Goal: Task Accomplishment & Management: Manage account settings

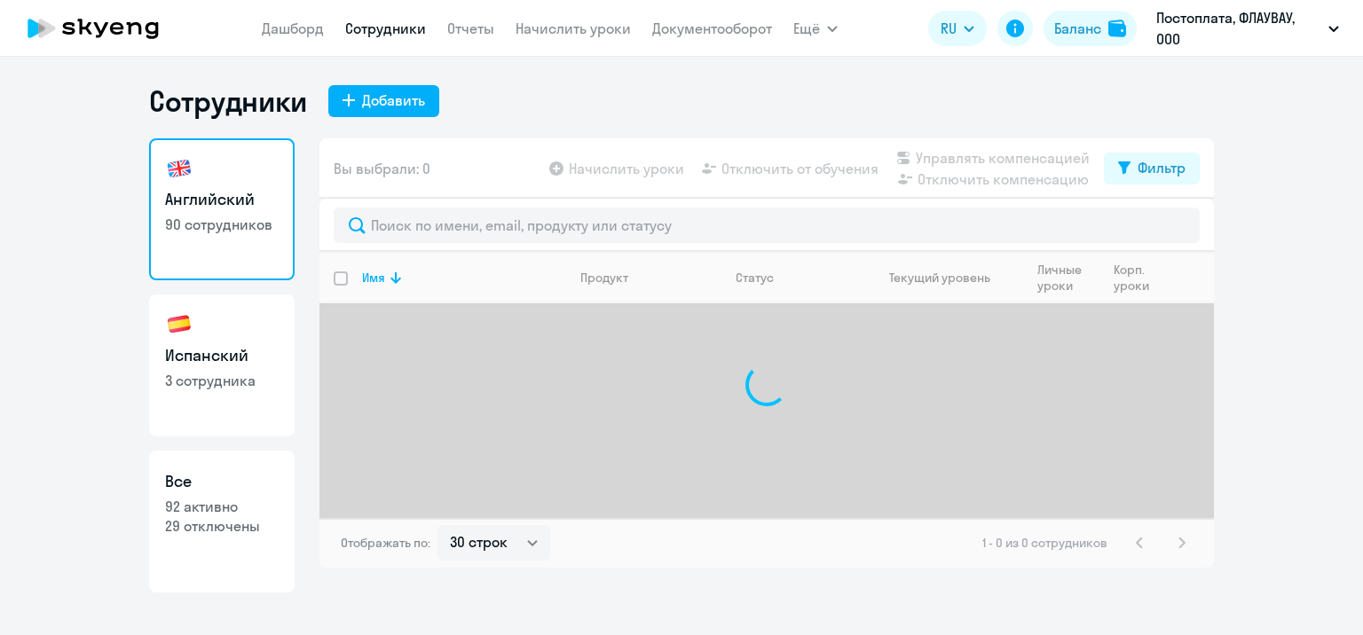
select select "30"
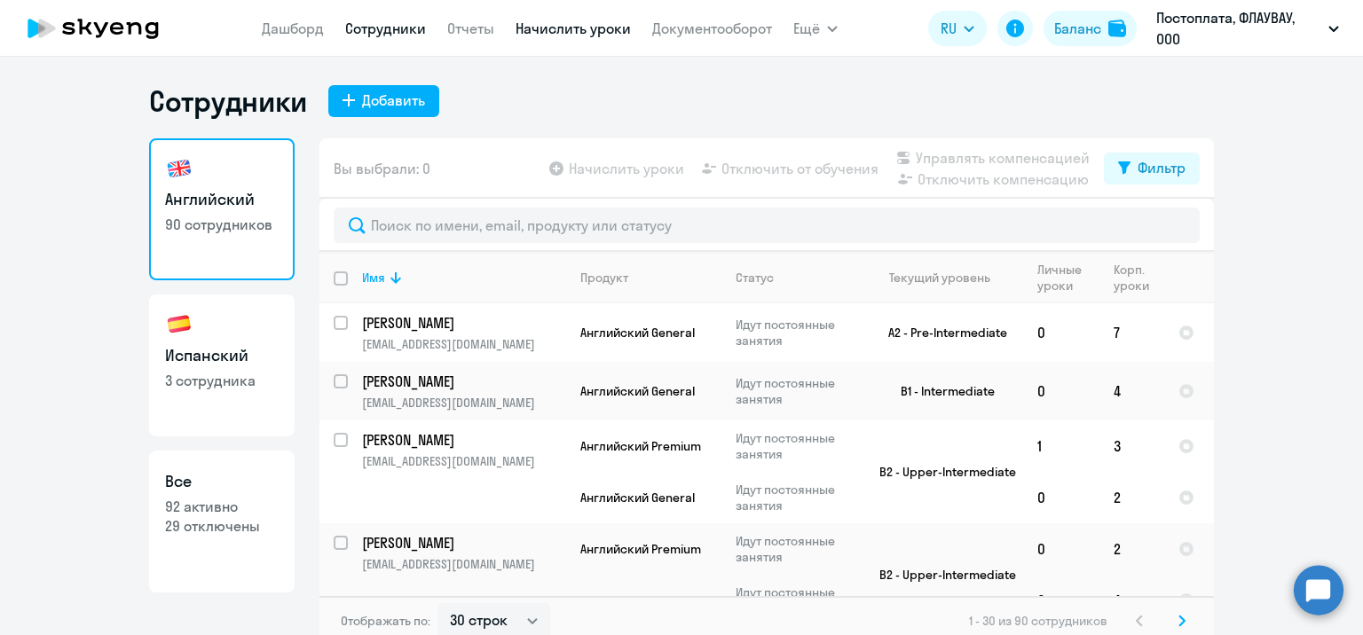
click at [612, 26] on link "Начислить уроки" at bounding box center [572, 29] width 115 height 18
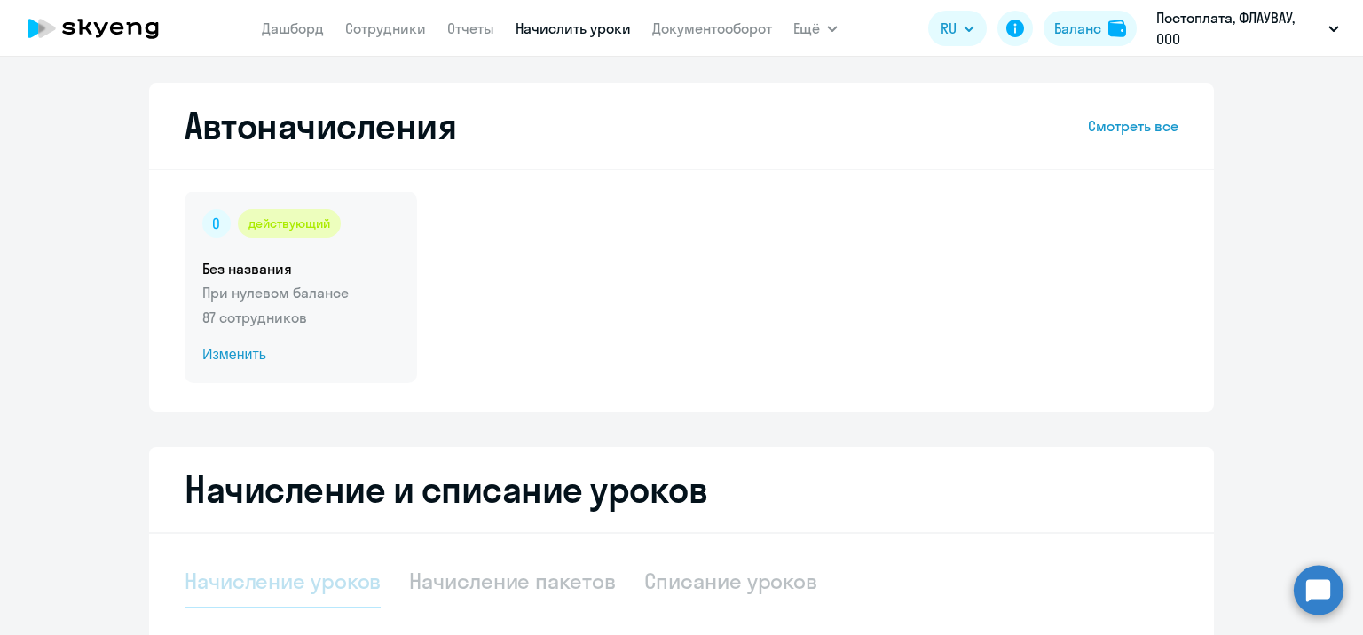
select select "10"
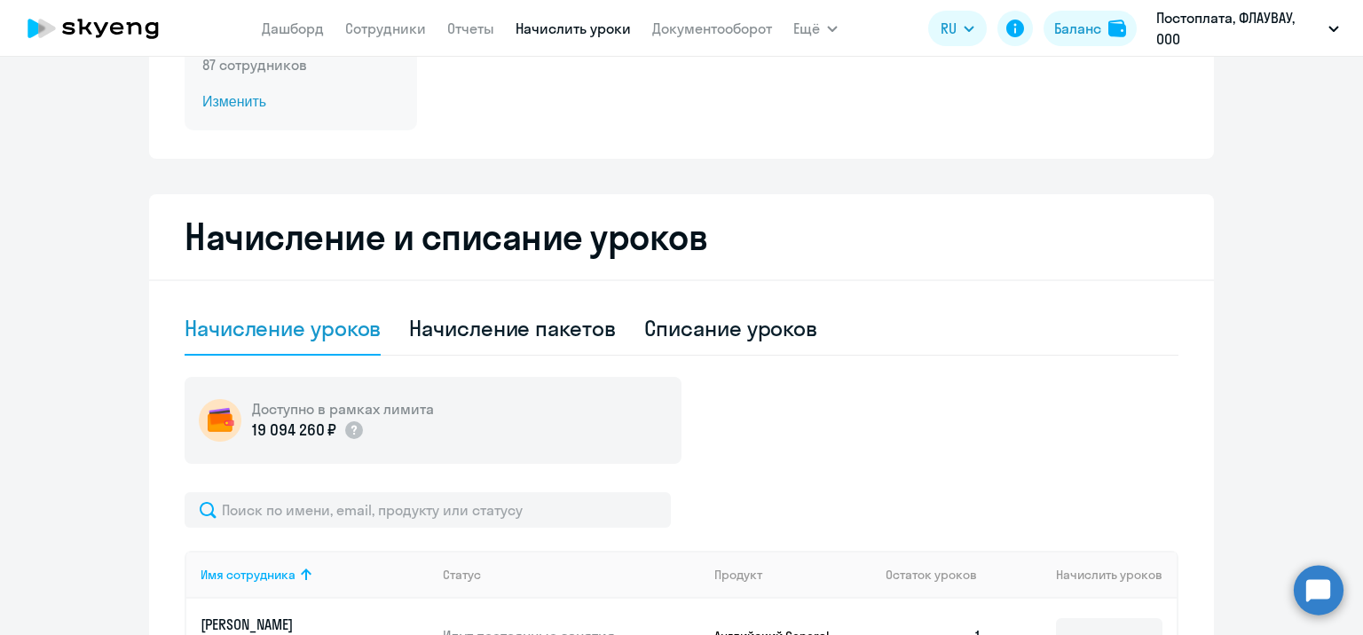
scroll to position [266, 0]
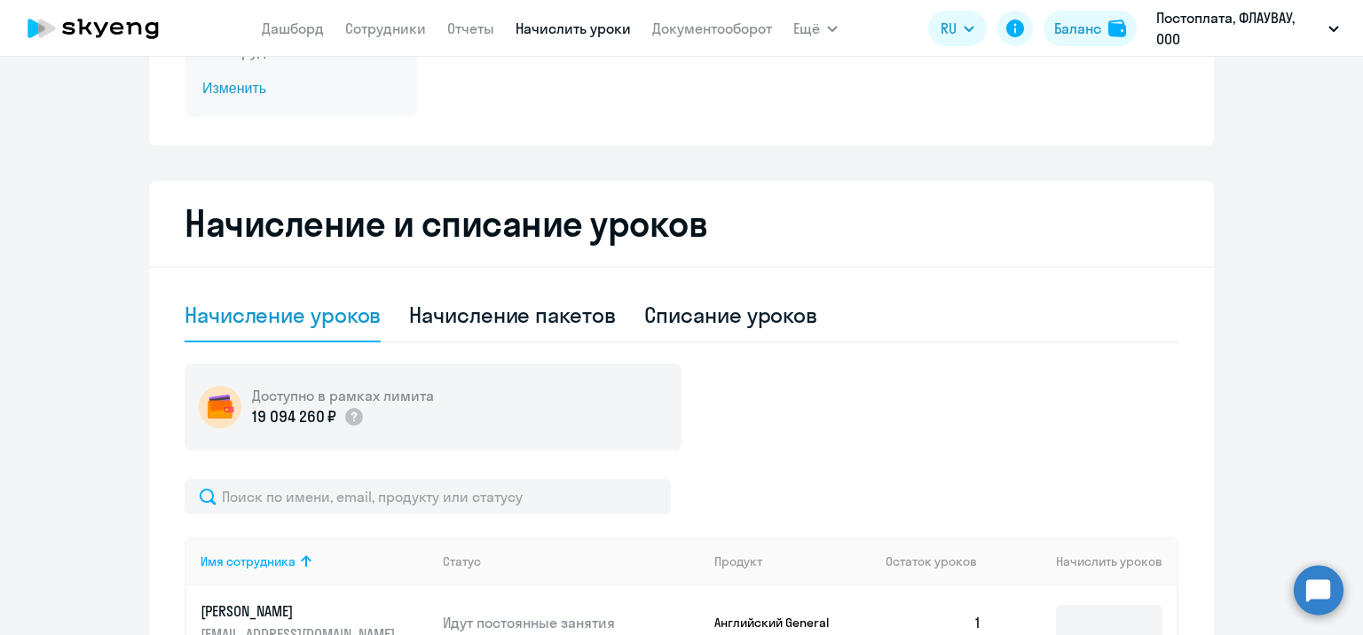
click at [224, 89] on span "Изменить" at bounding box center [300, 88] width 197 height 21
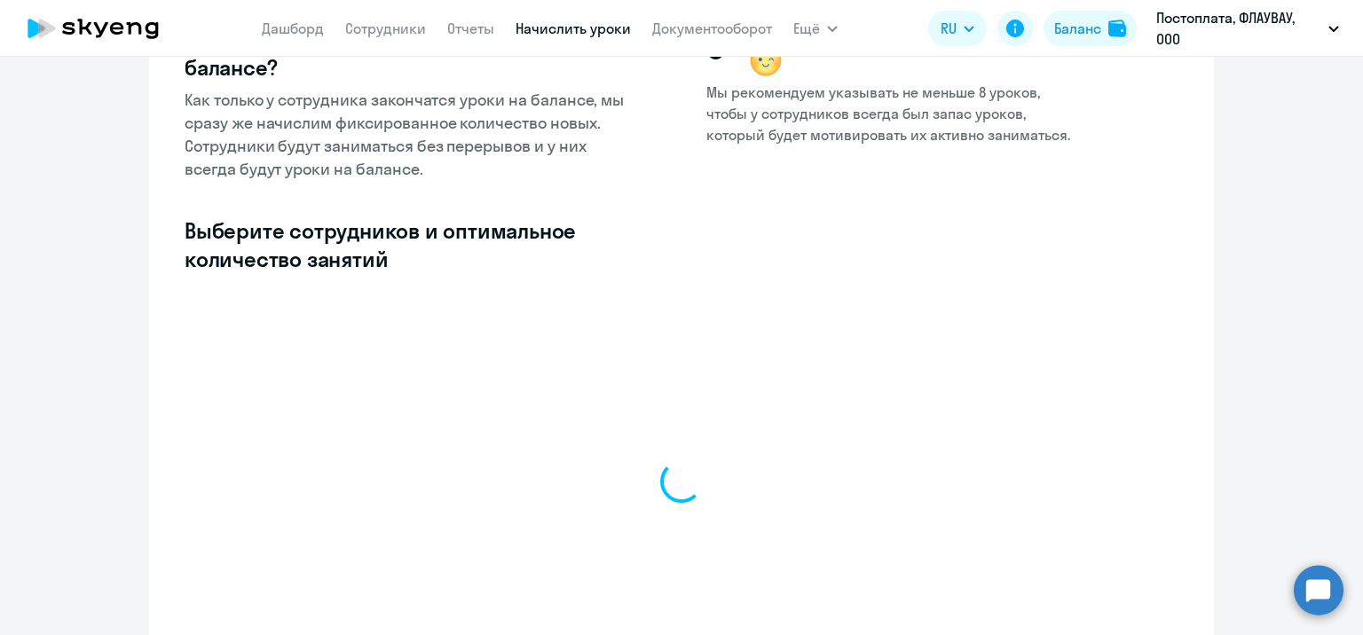
select select "10"
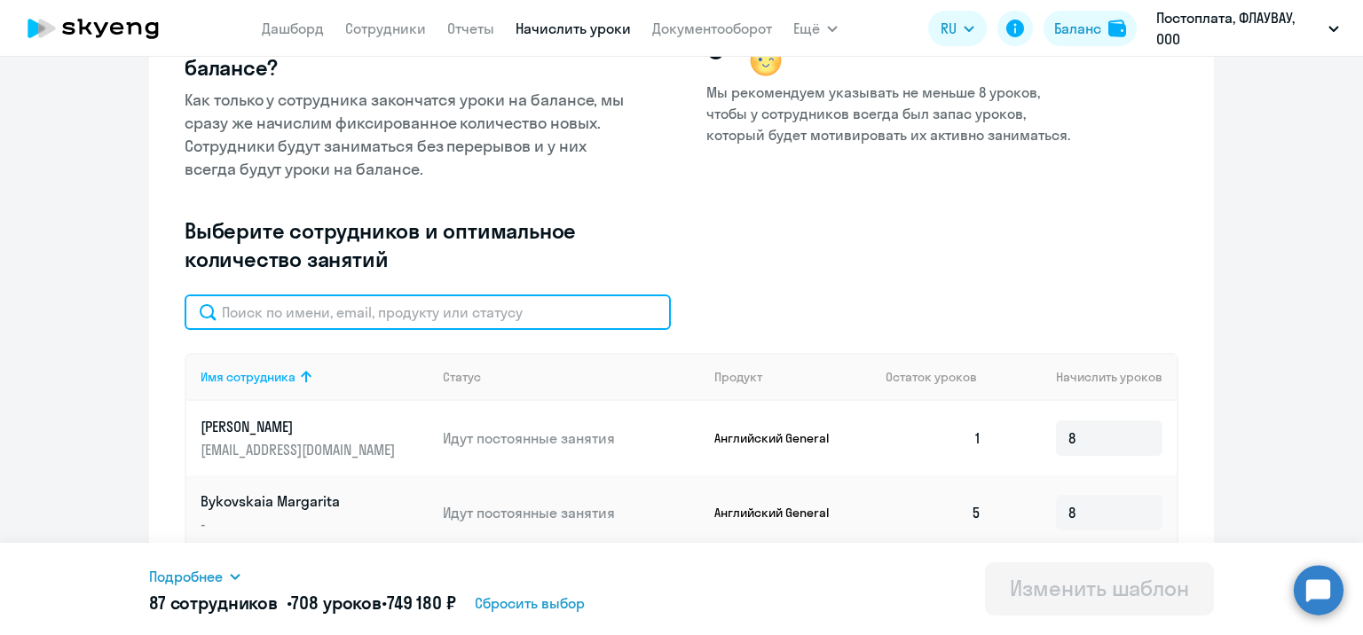
click at [514, 303] on input "text" at bounding box center [428, 312] width 486 height 35
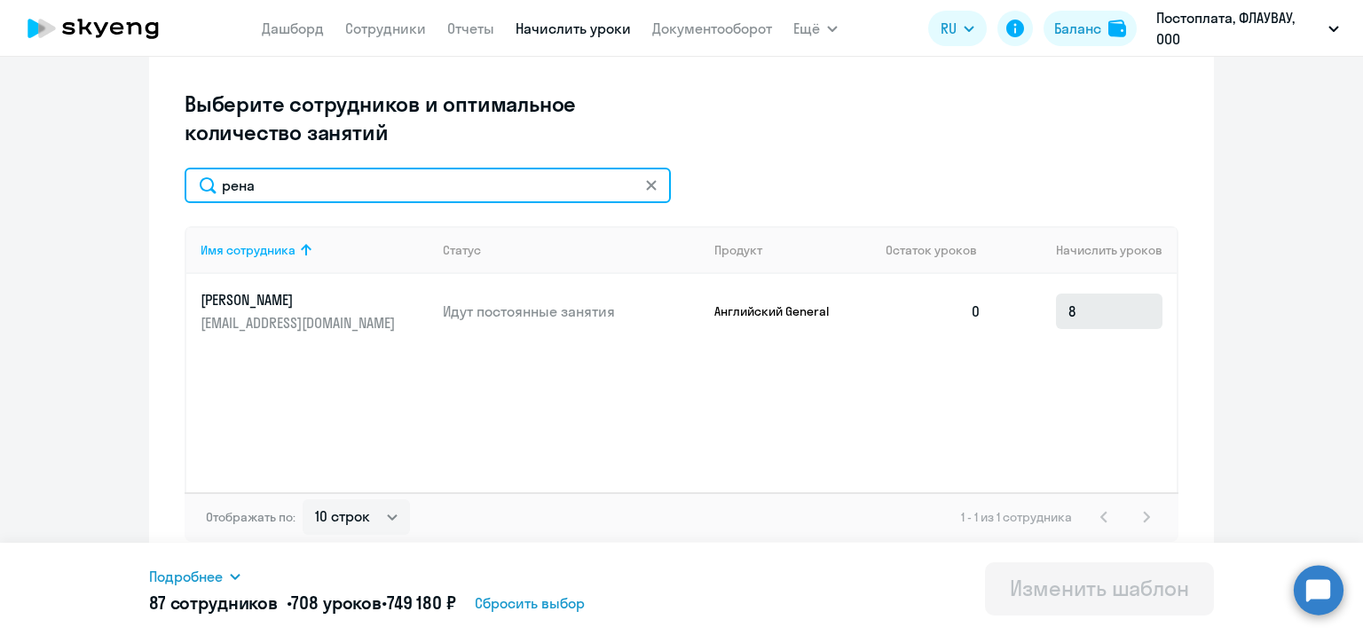
scroll to position [399, 0]
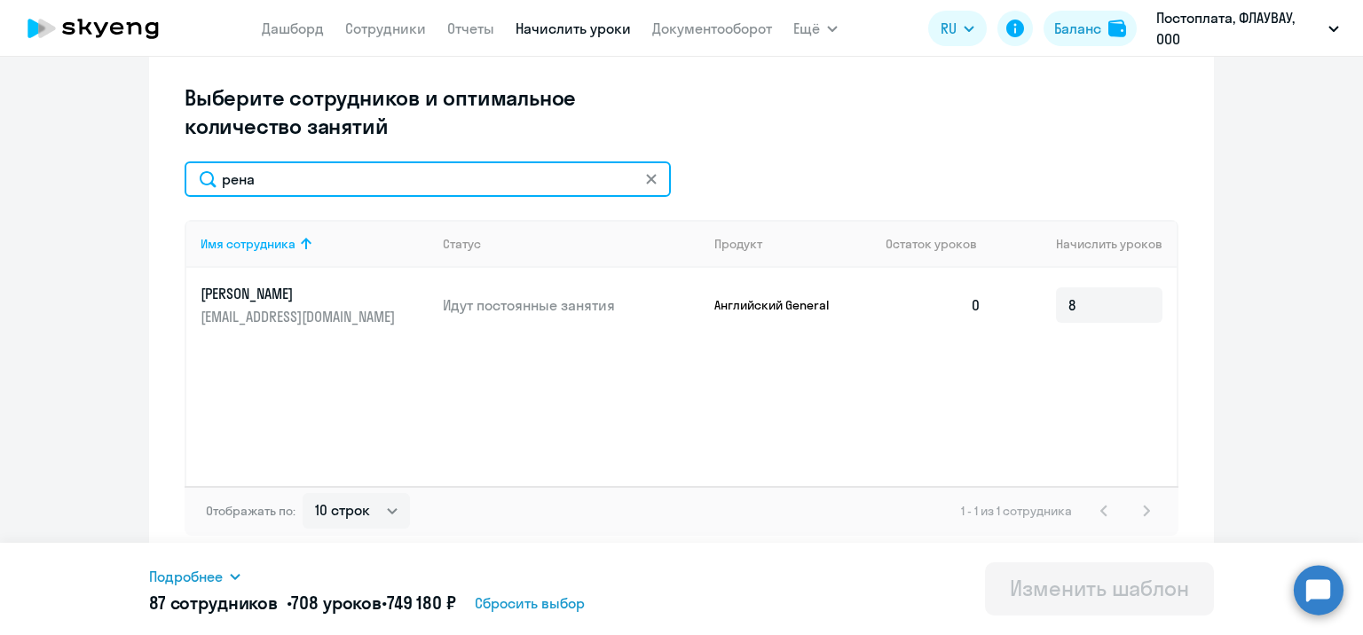
type input "рена"
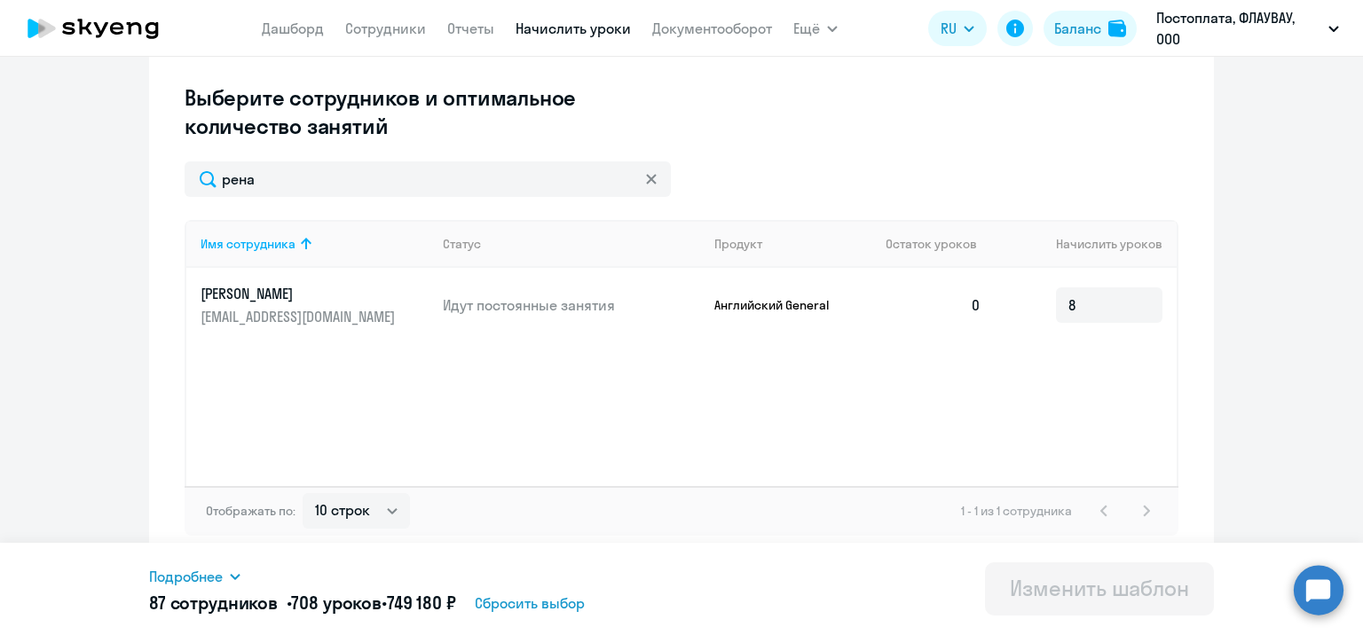
click at [982, 334] on td "0" at bounding box center [933, 305] width 124 height 75
click at [976, 312] on td "0" at bounding box center [933, 305] width 124 height 75
click at [1106, 307] on input "8" at bounding box center [1109, 304] width 106 height 35
drag, startPoint x: 1097, startPoint y: 307, endPoint x: 1040, endPoint y: 316, distance: 57.5
click at [1040, 316] on td "8" at bounding box center [1085, 305] width 181 height 75
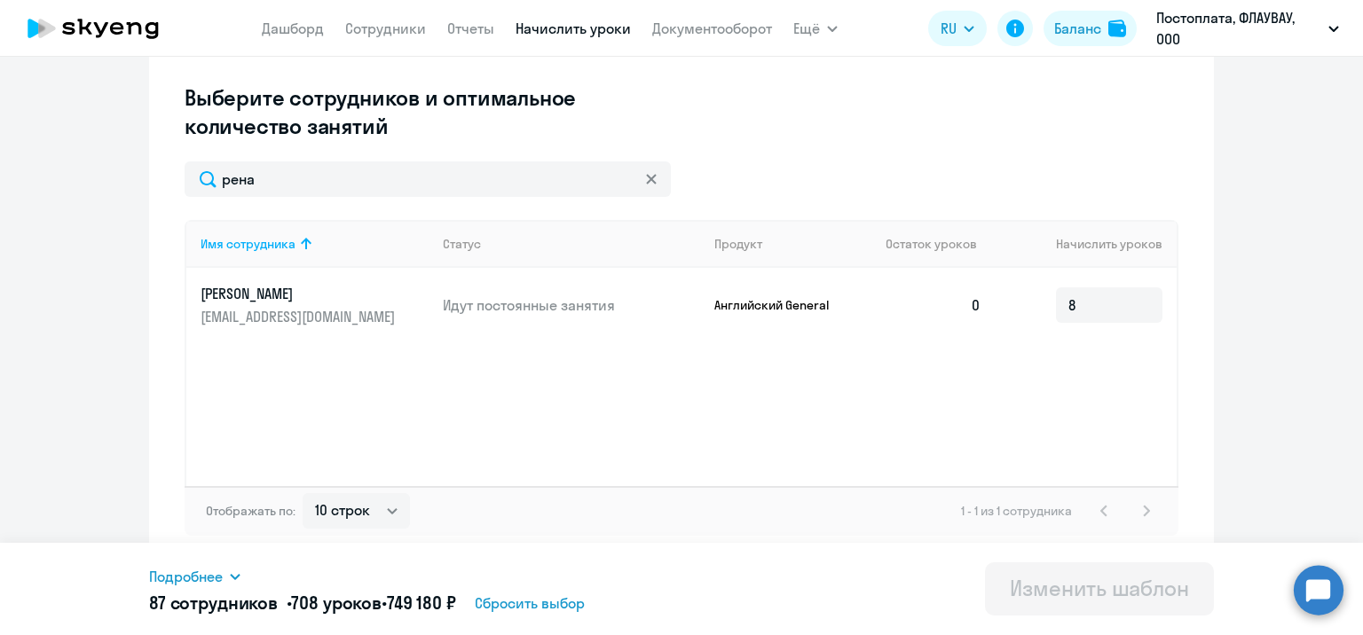
click at [299, 292] on p "[PERSON_NAME]" at bounding box center [299, 294] width 199 height 20
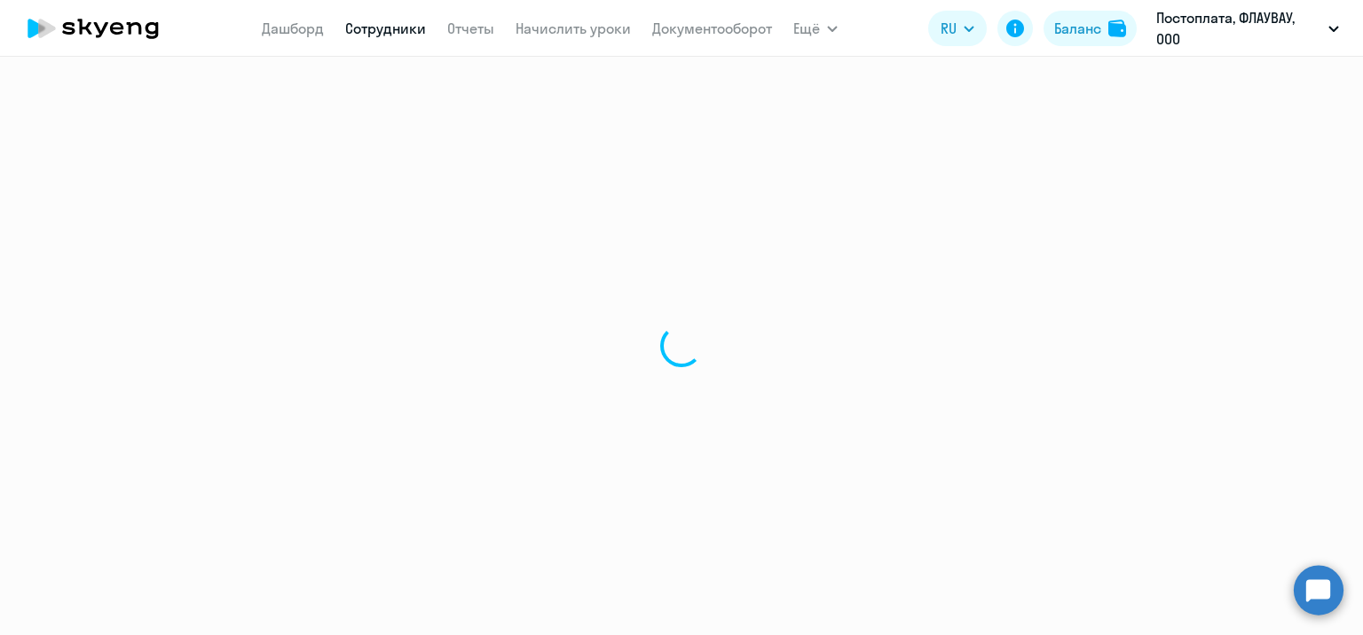
select select "english"
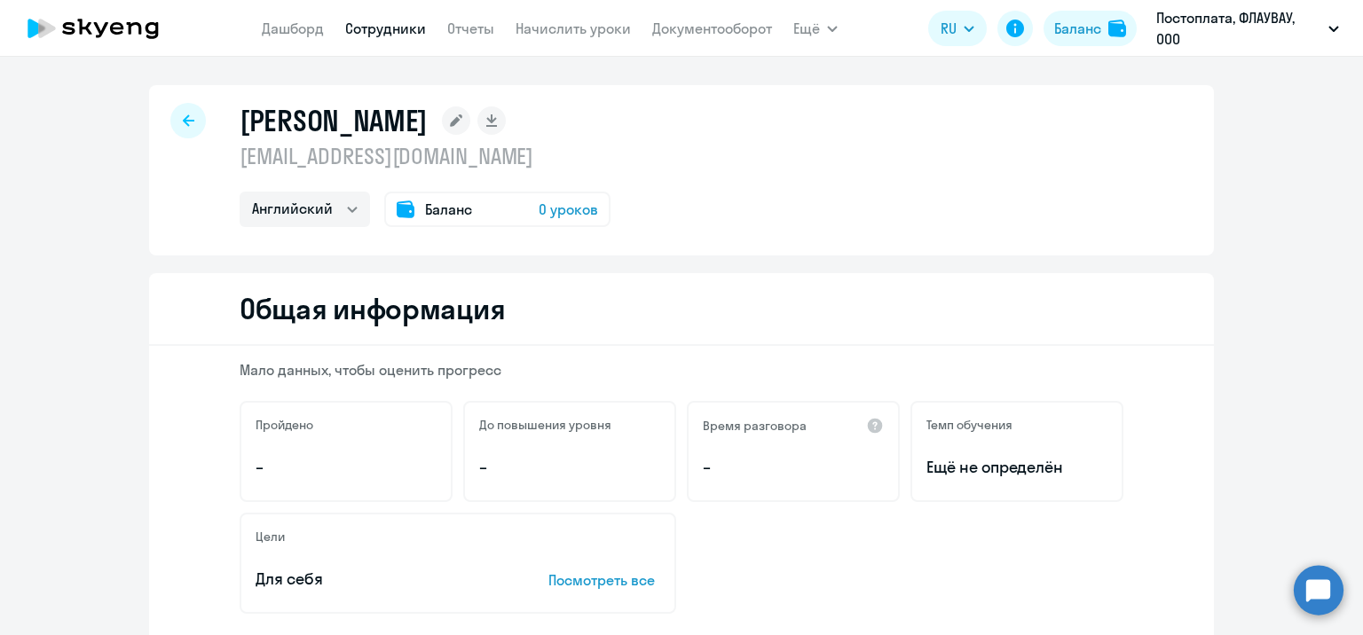
click at [575, 205] on span "0 уроков" at bounding box center [567, 209] width 59 height 21
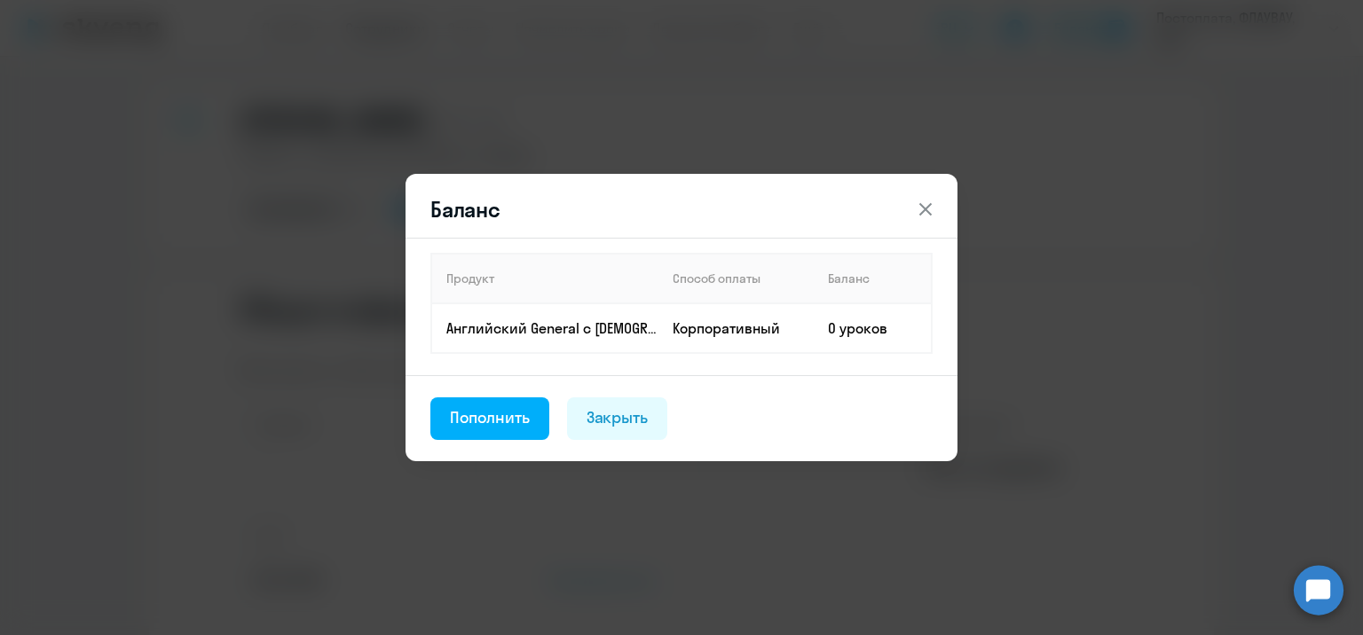
click at [506, 394] on footer "Пополнить Закрыть" at bounding box center [681, 418] width 552 height 86
click at [506, 397] on button "Пополнить" at bounding box center [489, 418] width 119 height 43
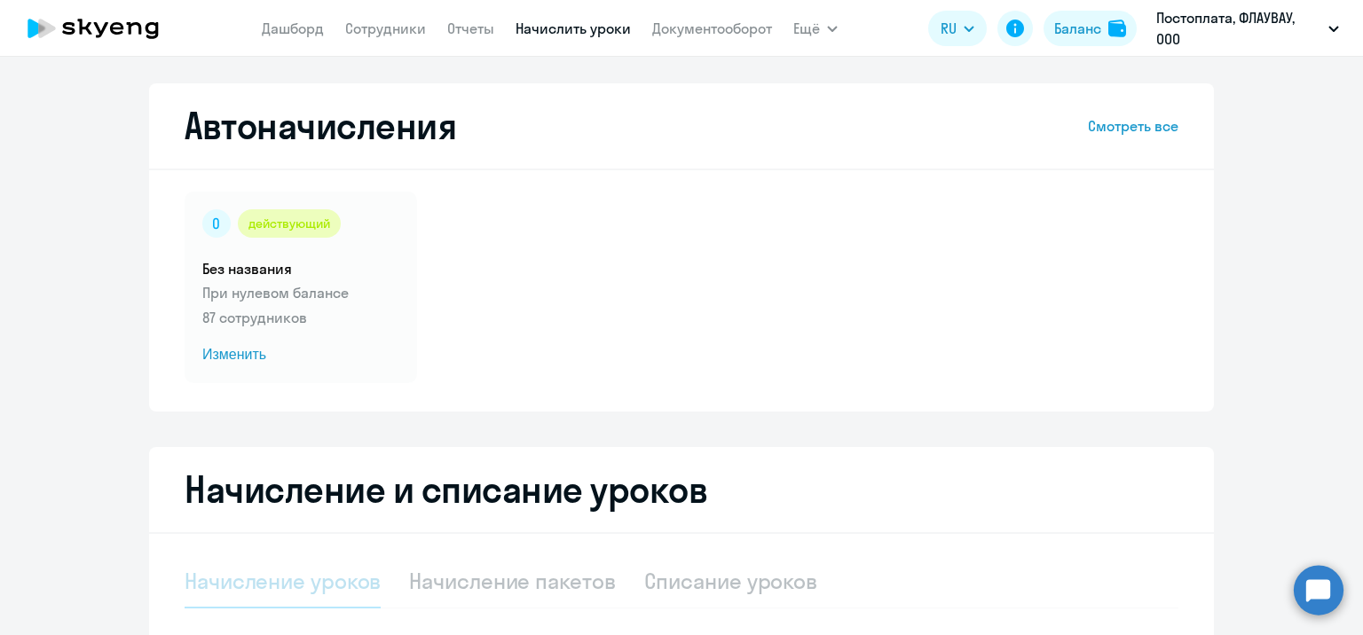
select select "10"
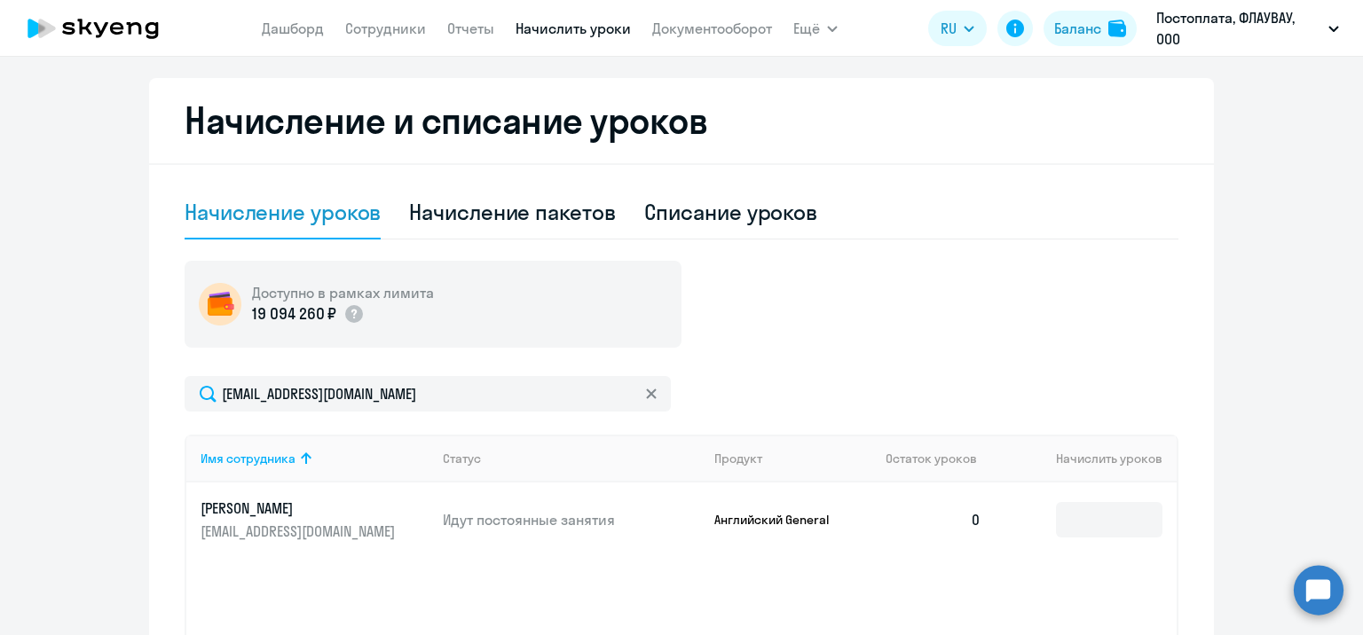
scroll to position [532, 0]
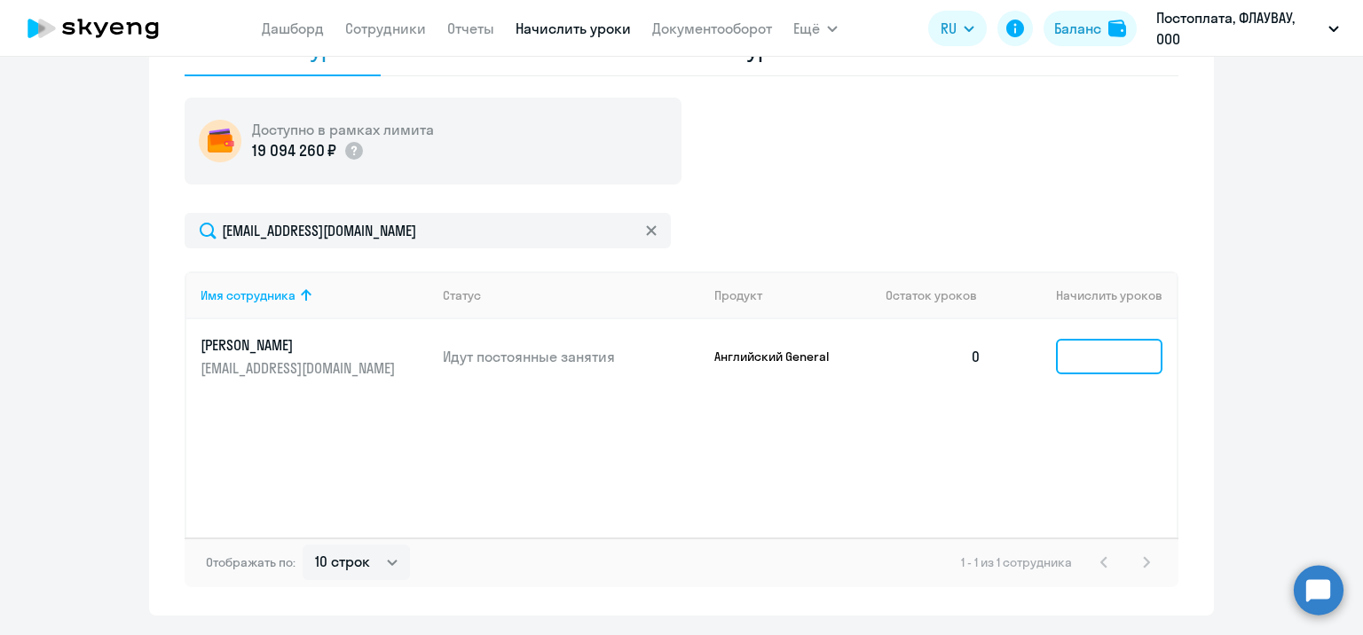
click at [1100, 352] on input at bounding box center [1109, 356] width 106 height 35
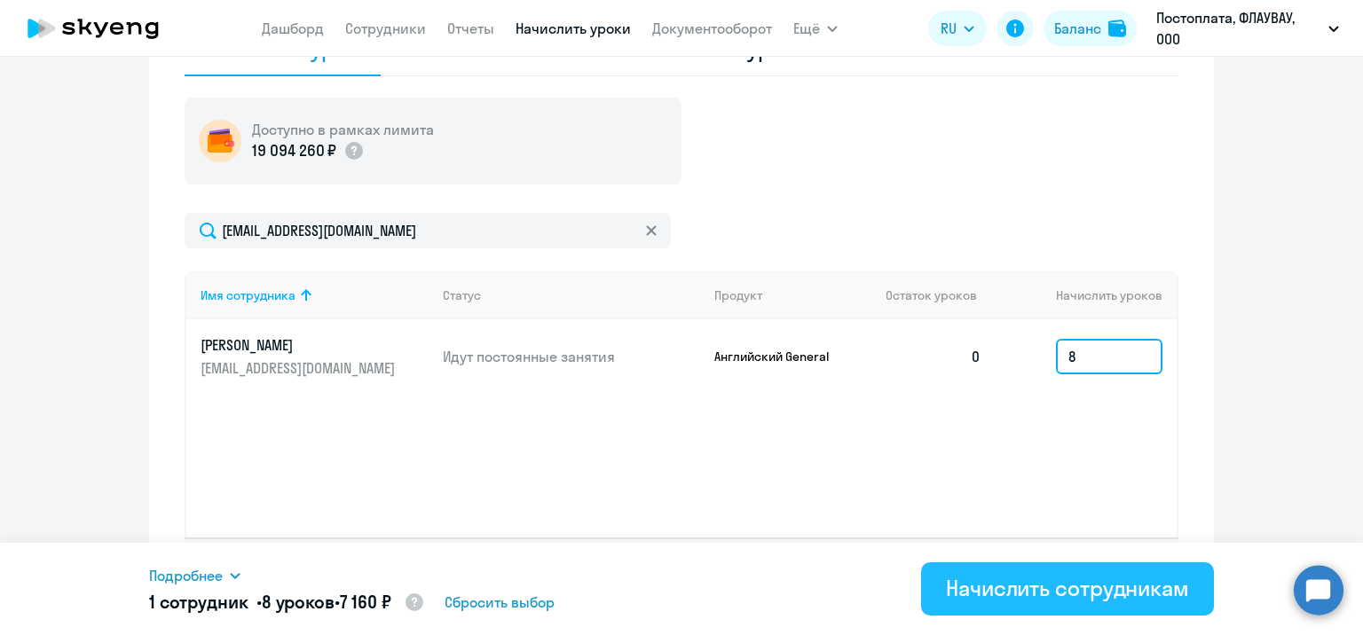
type input "8"
click at [1087, 564] on button "Начислить сотрудникам" at bounding box center [1067, 588] width 293 height 53
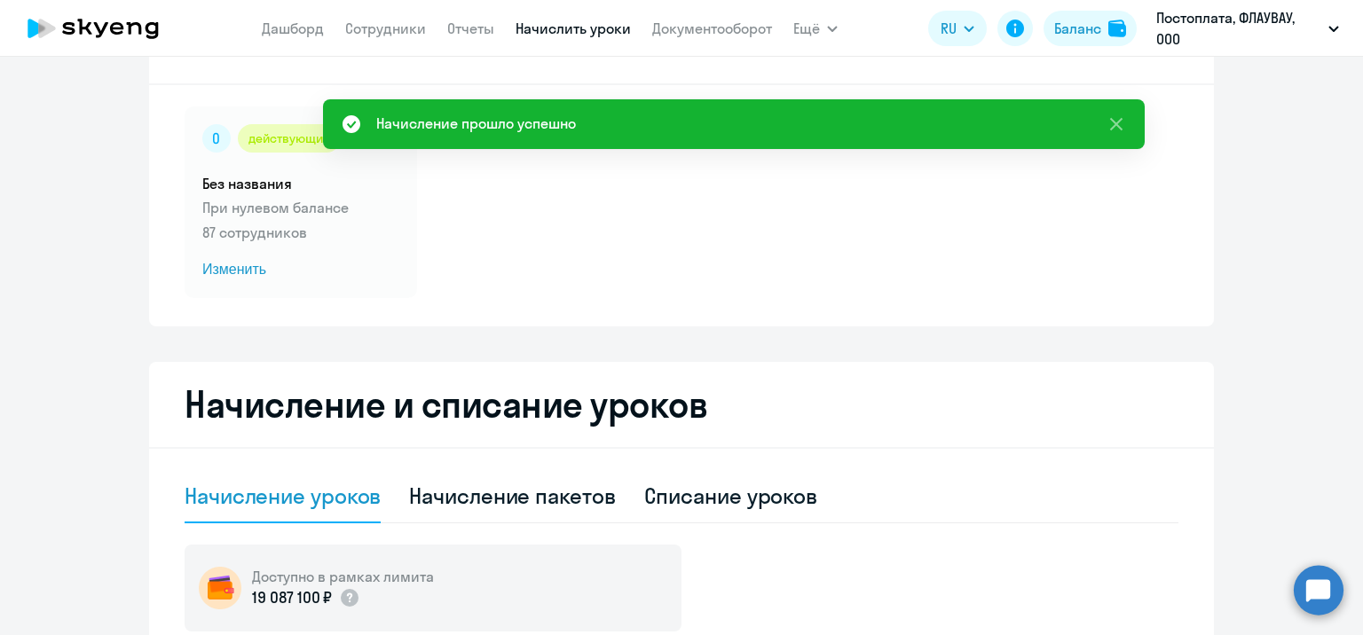
scroll to position [0, 0]
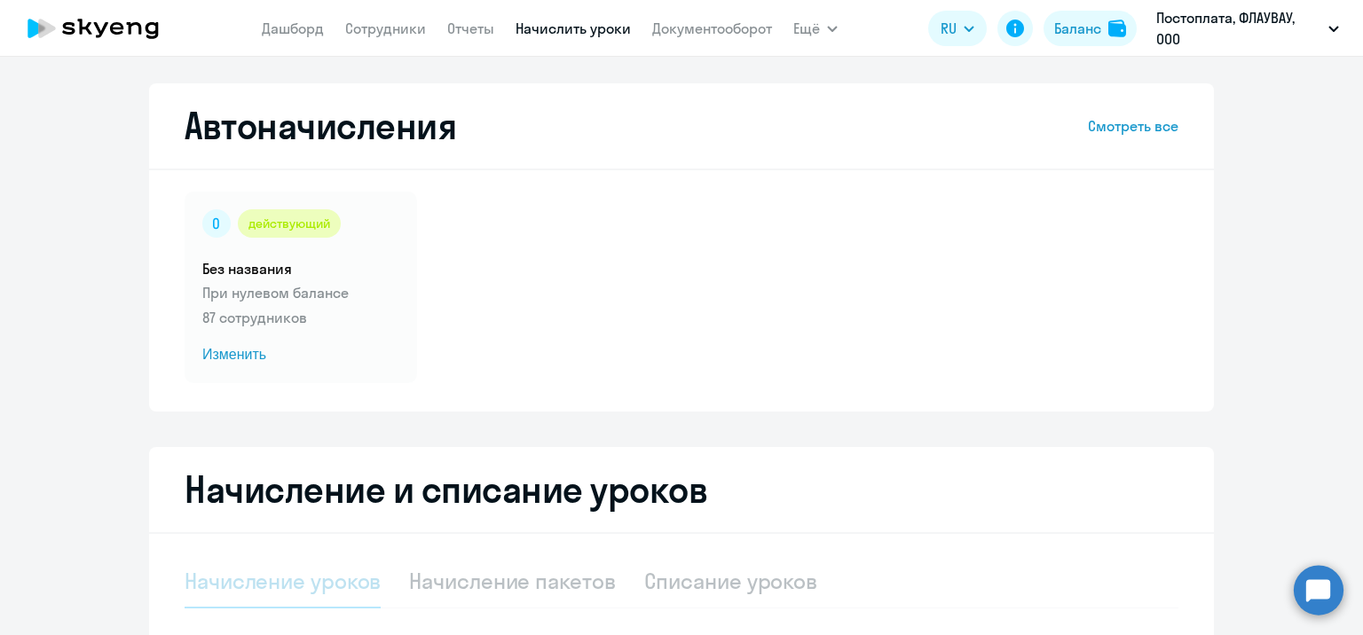
select select "10"
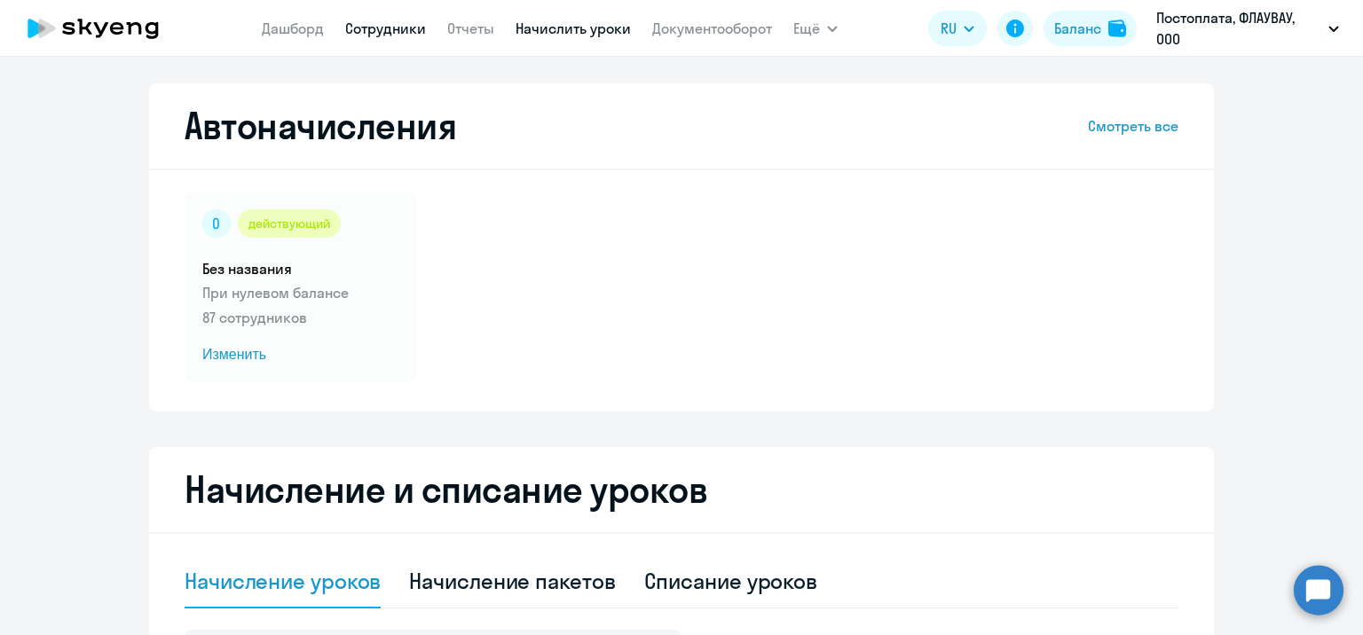
click at [424, 20] on link "Сотрудники" at bounding box center [385, 29] width 81 height 18
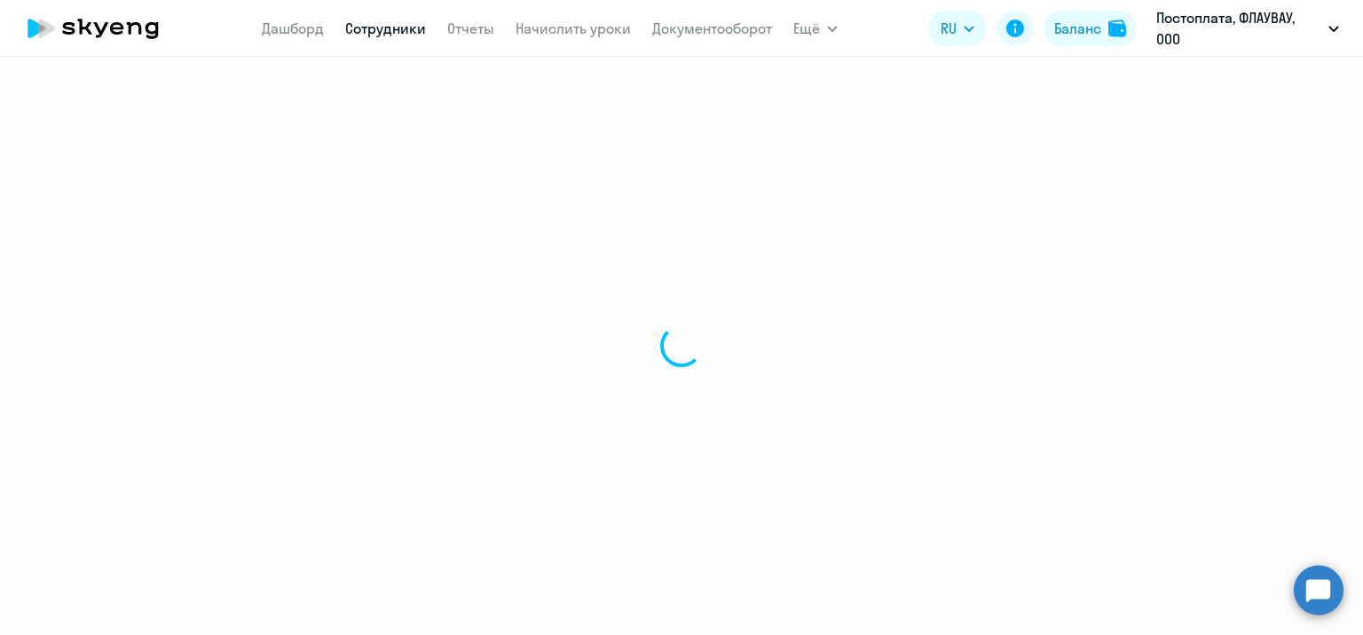
select select "30"
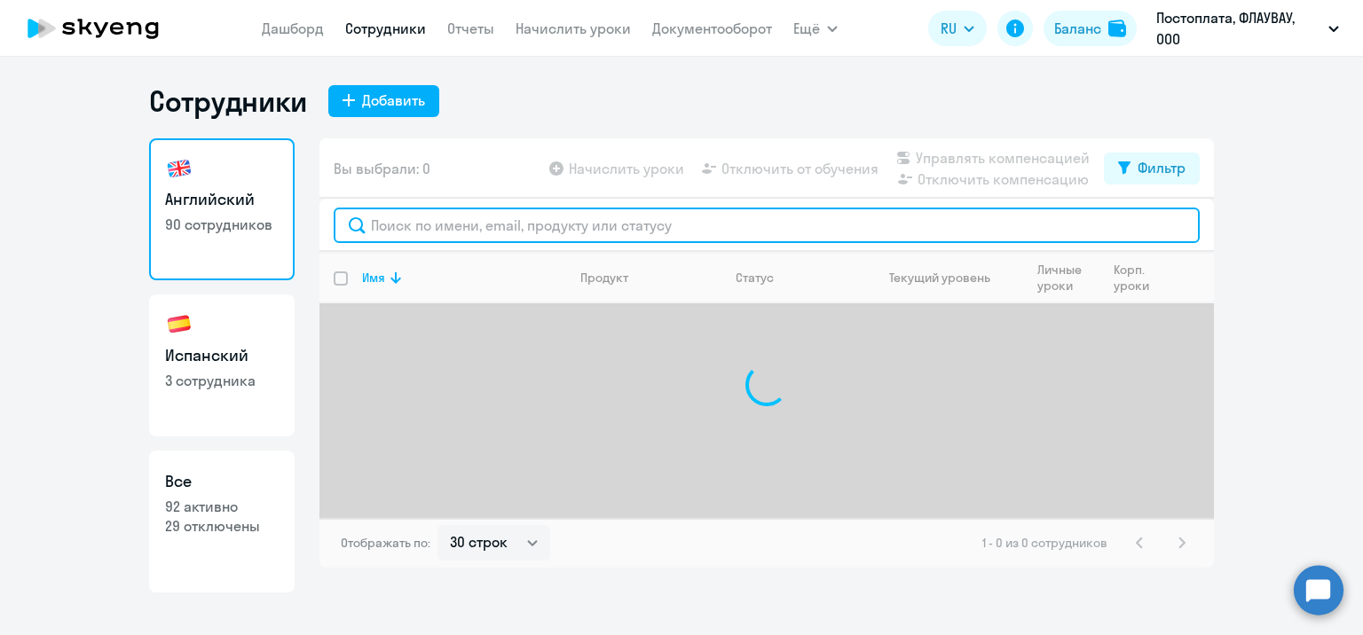
click at [649, 232] on input "text" at bounding box center [767, 225] width 866 height 35
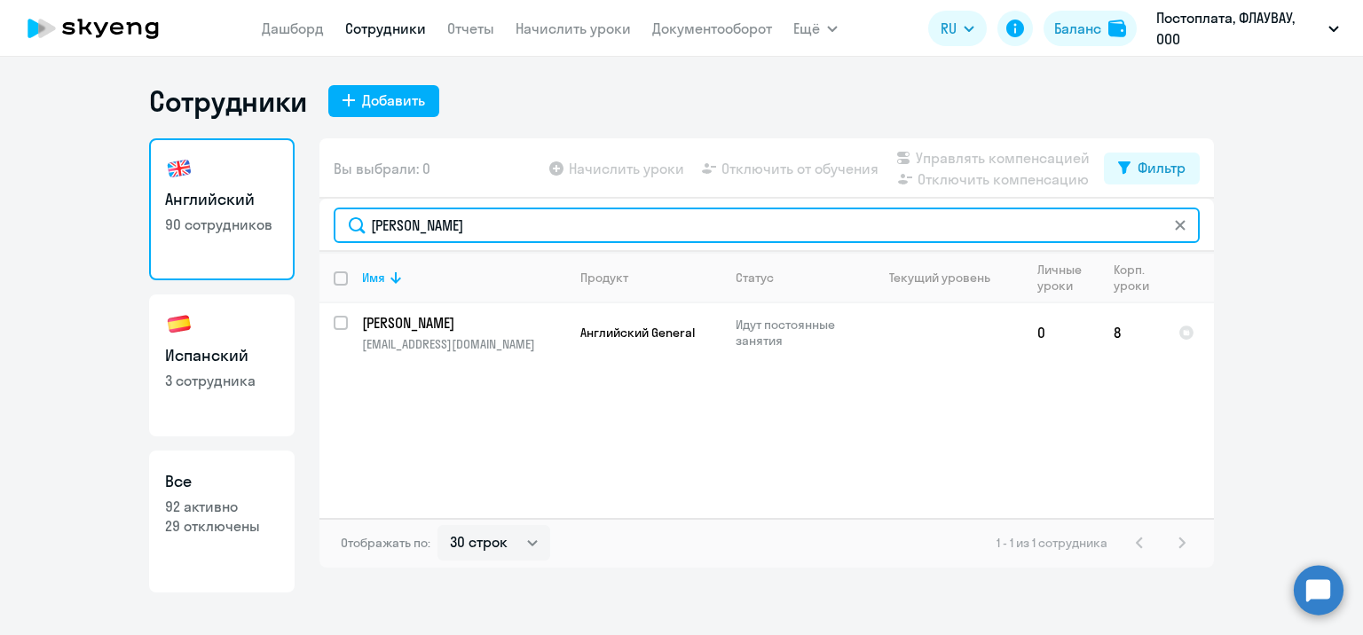
type input "[PERSON_NAME]"
